Goal: Task Accomplishment & Management: Manage account settings

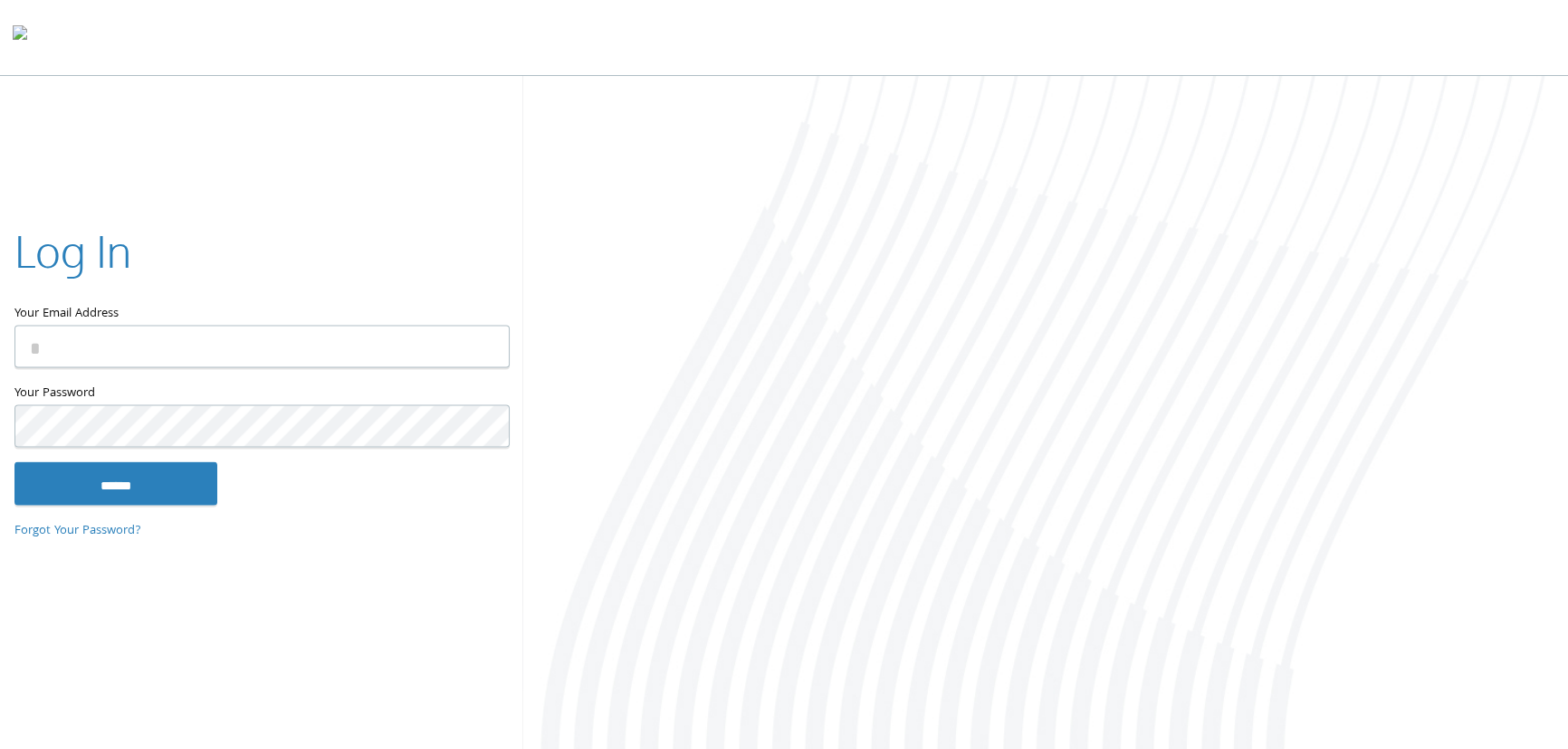
type input "**********"
click at [117, 470] on input "******" at bounding box center [115, 483] width 202 height 43
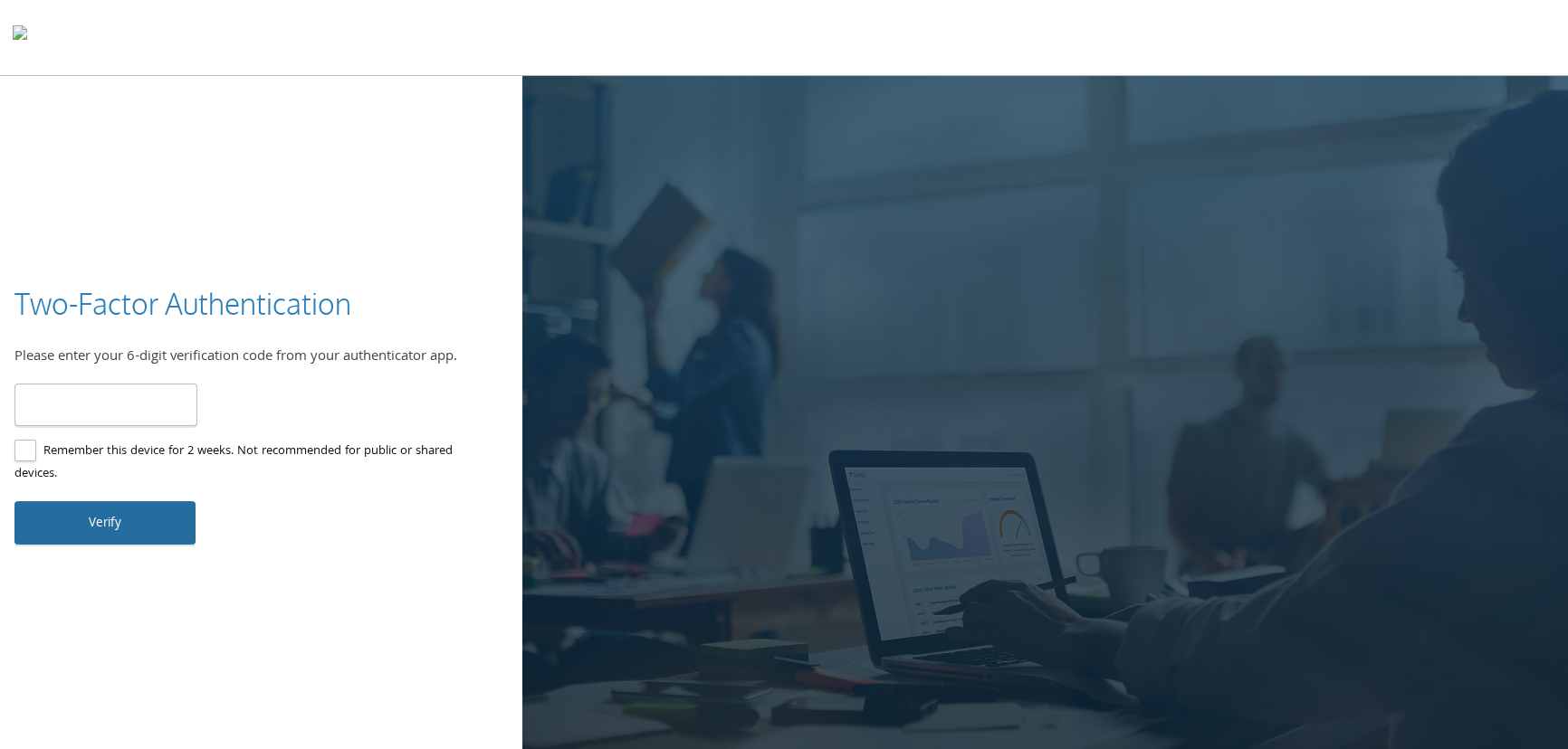
type input "******"
click at [112, 512] on button "Verify" at bounding box center [105, 522] width 181 height 43
